Goal: Task Accomplishment & Management: Use online tool/utility

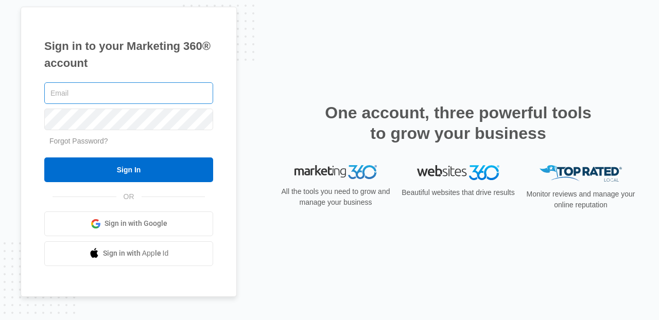
type input "[PERSON_NAME][EMAIL_ADDRESS][PERSON_NAME][DOMAIN_NAME]"
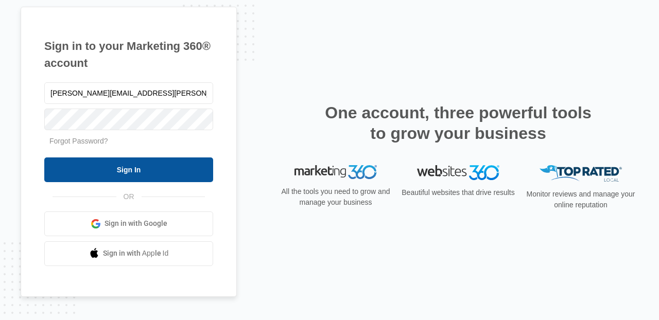
click at [140, 167] on input "Sign In" at bounding box center [128, 170] width 169 height 25
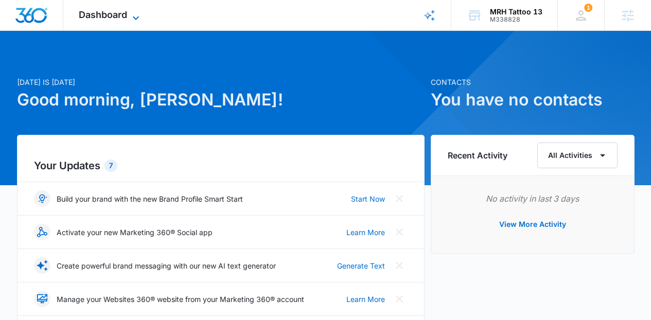
click at [130, 16] on icon at bounding box center [136, 18] width 12 height 12
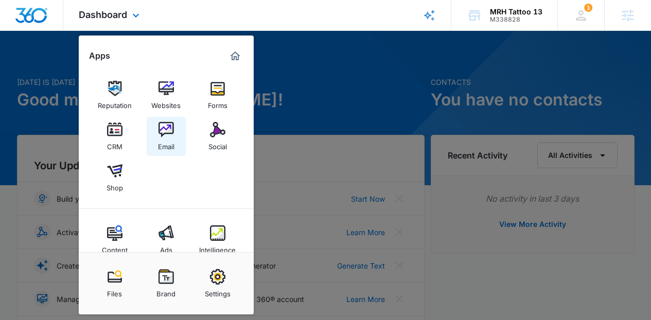
click at [175, 131] on link "Email" at bounding box center [166, 136] width 39 height 39
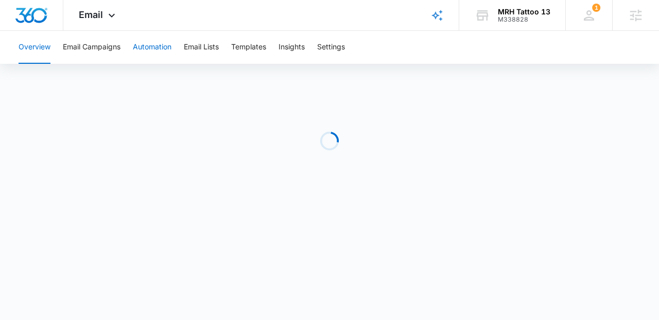
click at [153, 45] on button "Automation" at bounding box center [152, 47] width 39 height 33
